Goal: Task Accomplishment & Management: Use online tool/utility

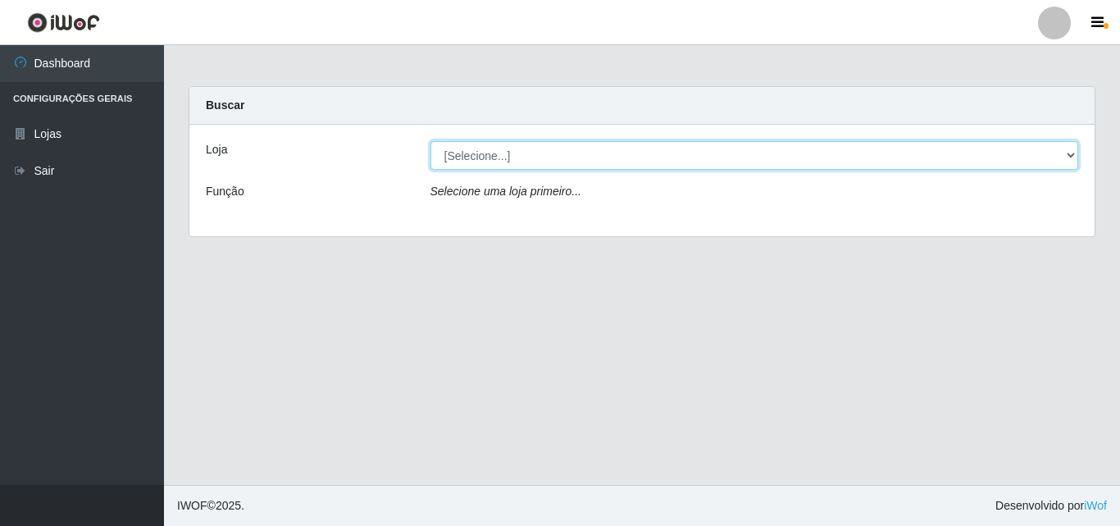
click at [1068, 163] on select "[Selecione...] BomQueSó Agreste - Loja 3" at bounding box center [755, 155] width 649 height 29
select select "215"
click at [431, 141] on select "[Selecione...] BomQueSó Agreste - Loja 3" at bounding box center [755, 155] width 649 height 29
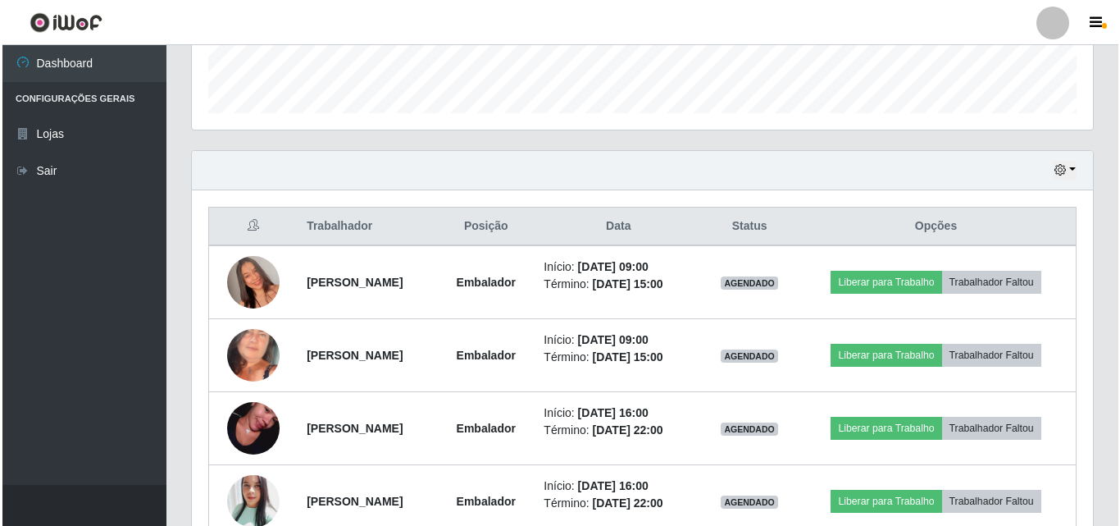
scroll to position [492, 0]
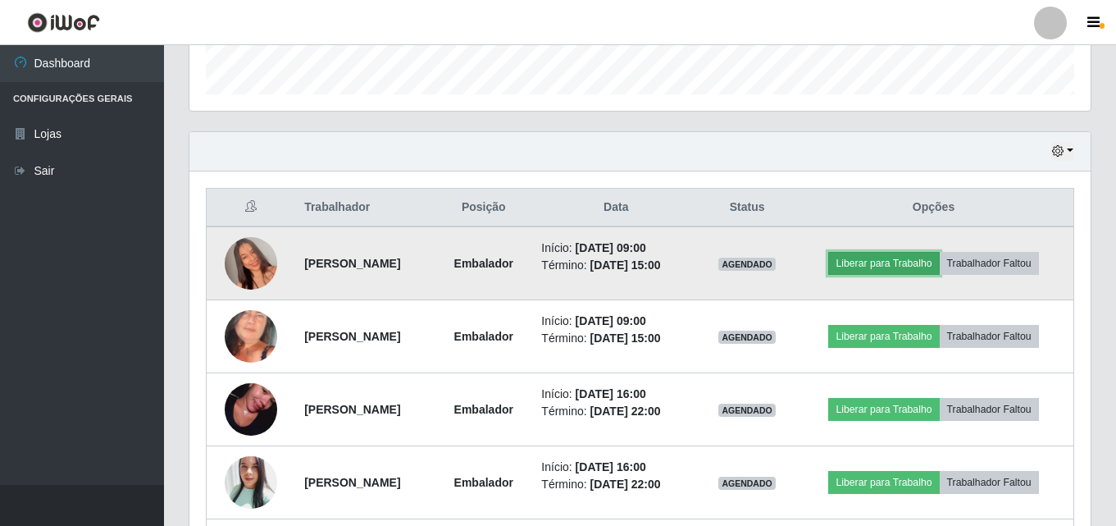
click at [876, 261] on button "Liberar para Trabalho" at bounding box center [883, 263] width 111 height 23
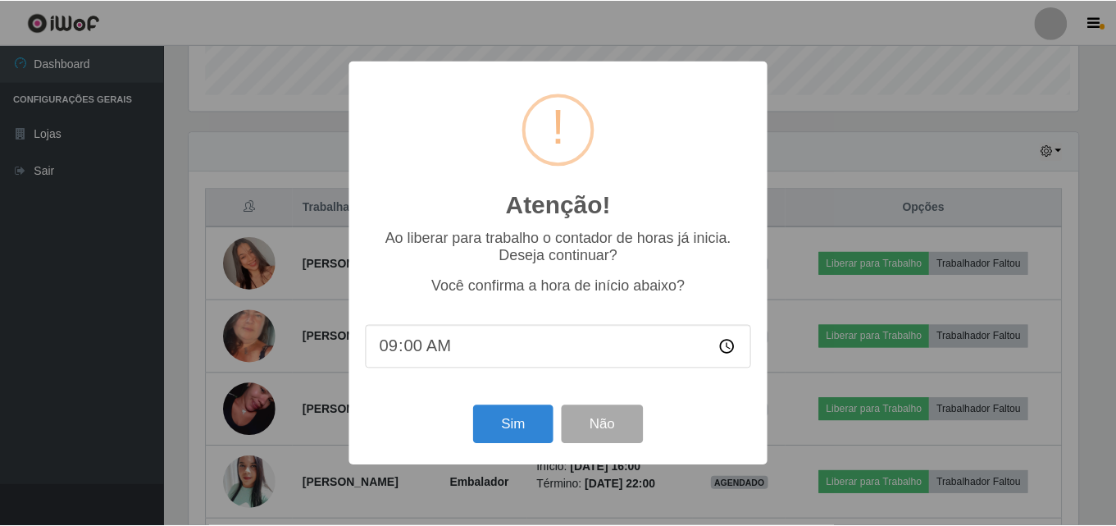
scroll to position [340, 893]
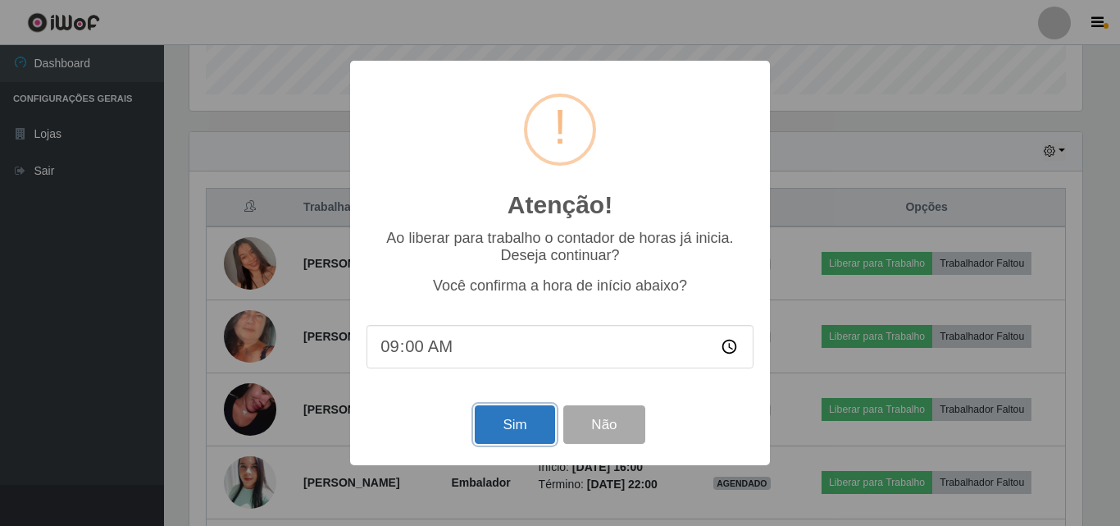
click at [527, 424] on button "Sim" at bounding box center [515, 424] width 80 height 39
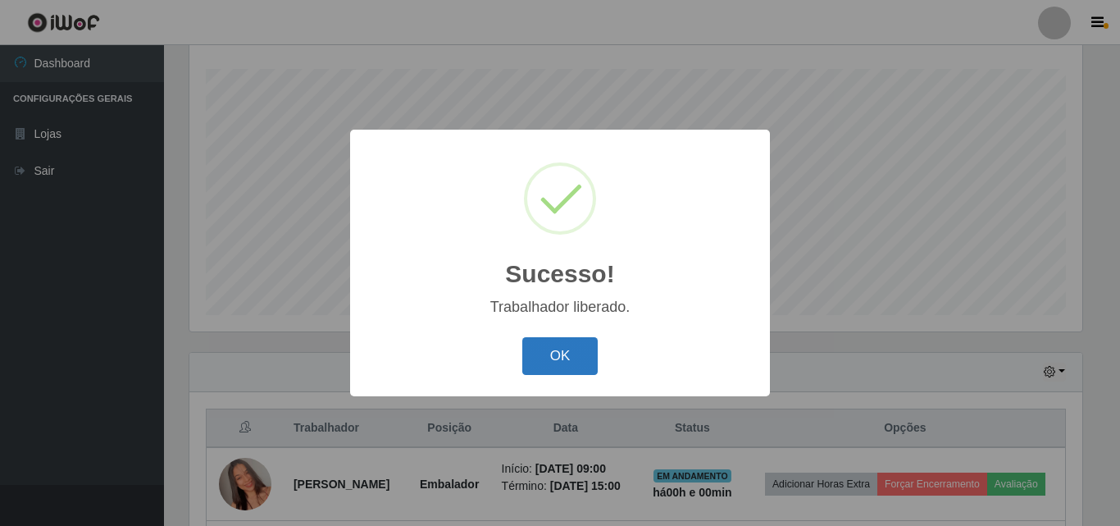
click at [559, 365] on button "OK" at bounding box center [561, 356] width 76 height 39
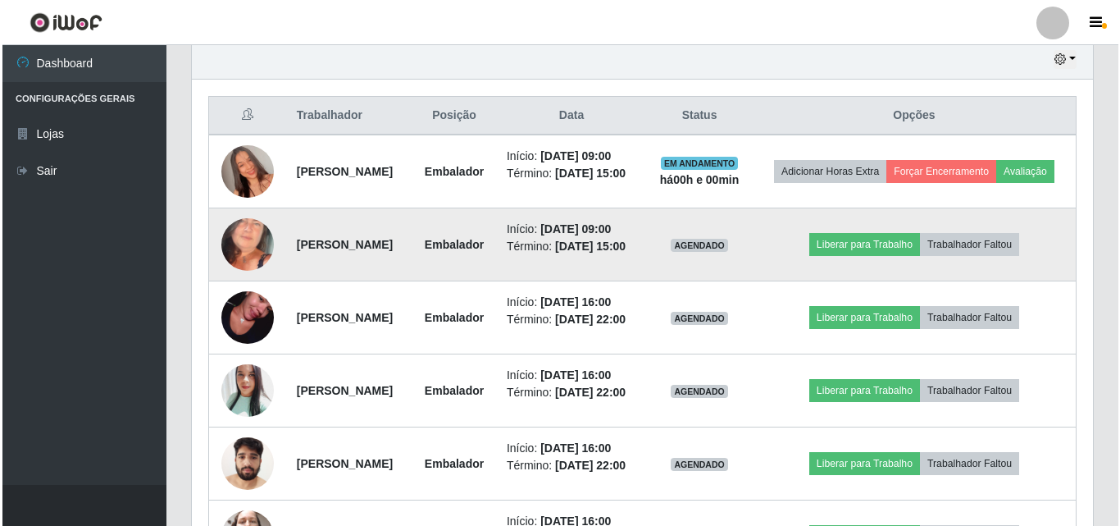
scroll to position [600, 0]
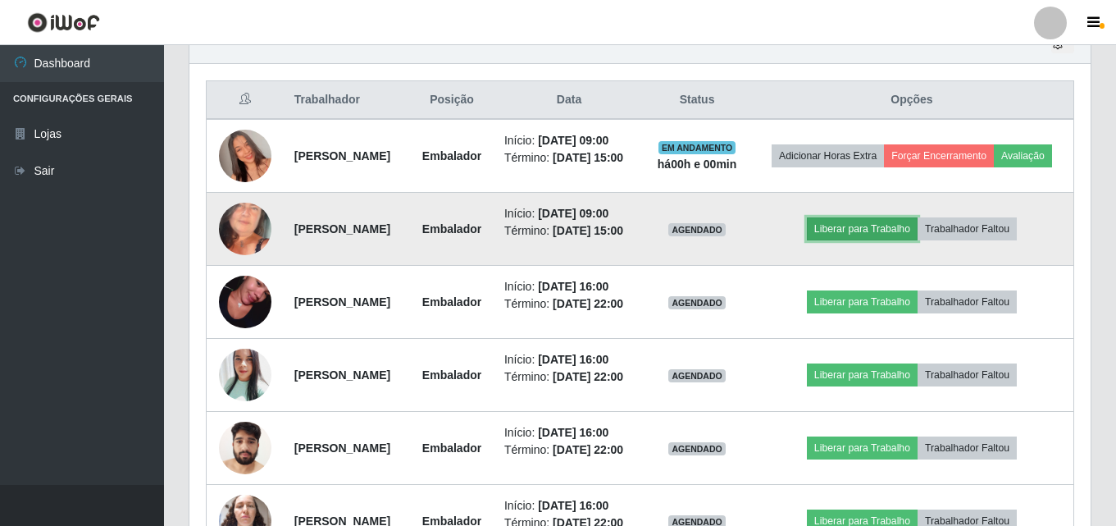
click at [885, 240] on button "Liberar para Trabalho" at bounding box center [862, 228] width 111 height 23
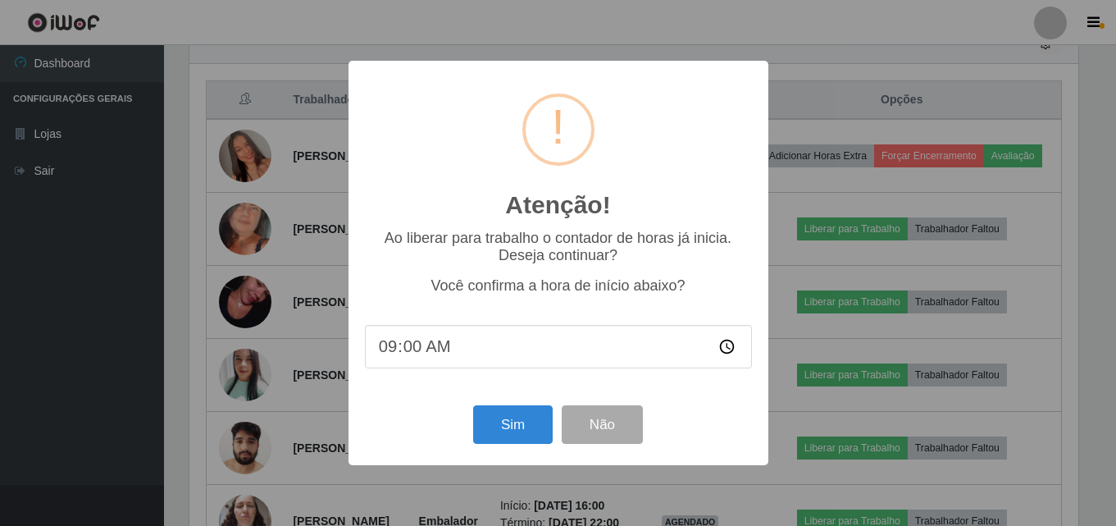
scroll to position [340, 893]
click at [514, 421] on button "Sim" at bounding box center [515, 424] width 80 height 39
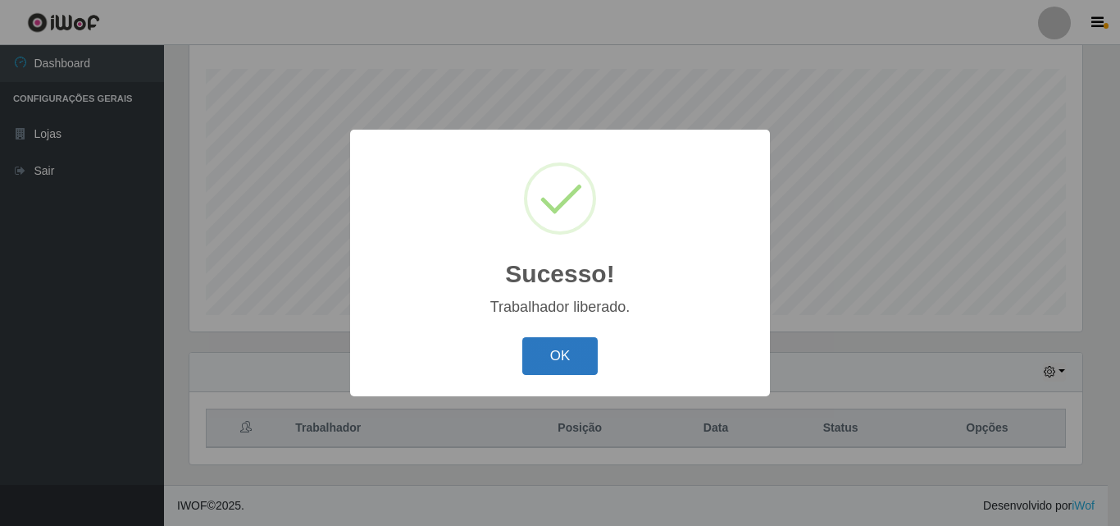
click at [564, 352] on button "OK" at bounding box center [561, 356] width 76 height 39
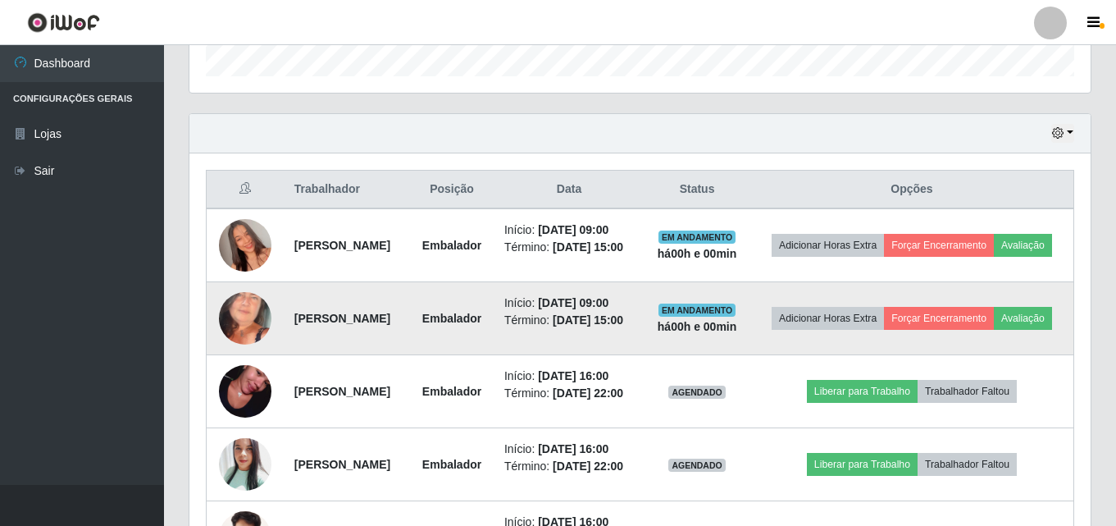
scroll to position [518, 0]
